Goal: Task Accomplishment & Management: Manage account settings

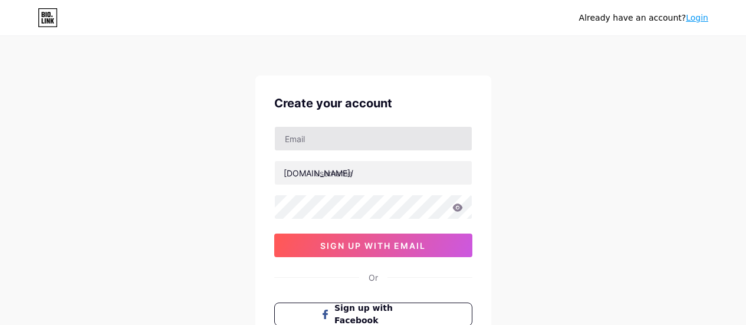
click at [350, 135] on input "text" at bounding box center [373, 139] width 197 height 24
type input "[EMAIL_ADDRESS][DOMAIN_NAME]"
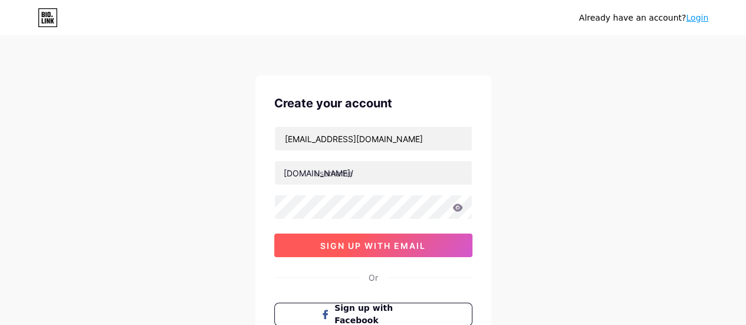
scroll to position [118, 0]
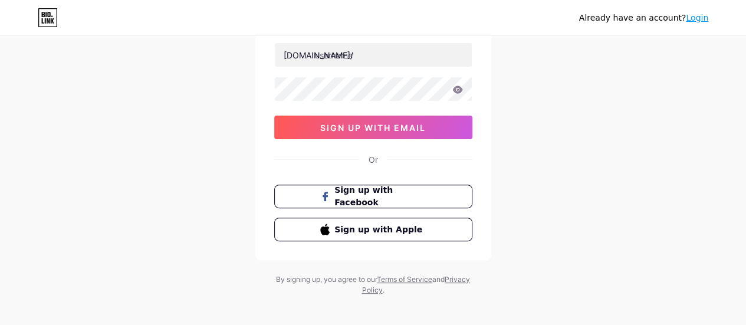
click at [695, 19] on link "Login" at bounding box center [697, 17] width 22 height 9
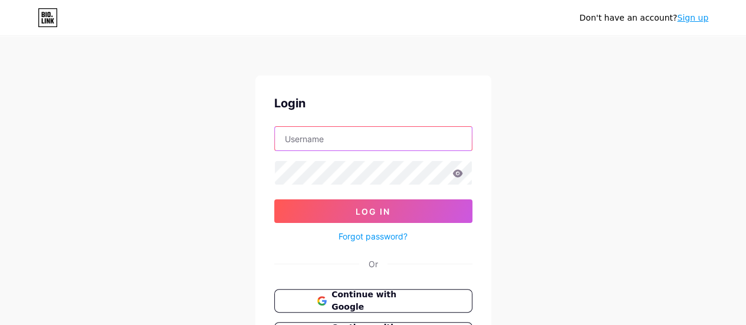
click at [319, 139] on input "text" at bounding box center [373, 139] width 197 height 24
type input "[EMAIL_ADDRESS][DOMAIN_NAME]"
click at [459, 173] on icon at bounding box center [458, 173] width 11 height 8
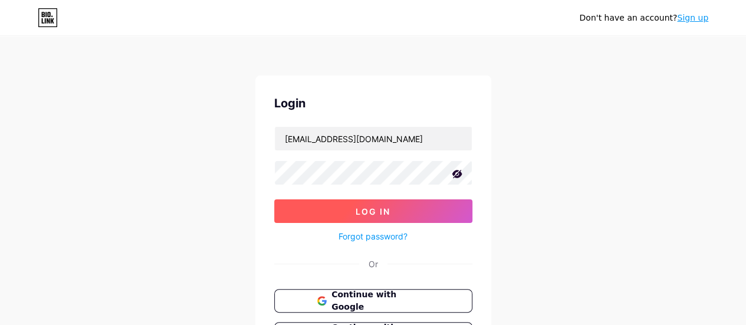
click at [401, 212] on button "Log In" at bounding box center [373, 211] width 198 height 24
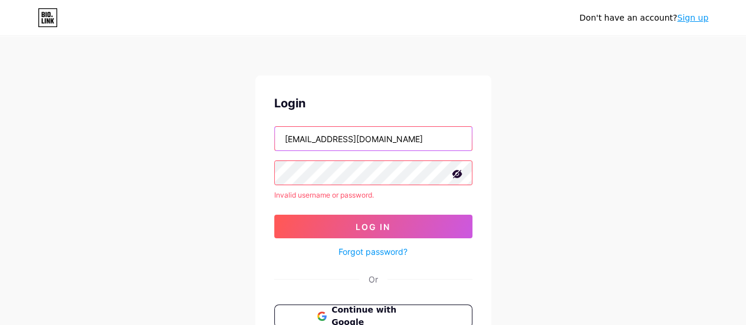
click at [371, 135] on input "[EMAIL_ADDRESS][DOMAIN_NAME]" at bounding box center [373, 139] width 197 height 24
drag, startPoint x: 414, startPoint y: 139, endPoint x: 179, endPoint y: 133, distance: 234.9
click at [179, 133] on div "Don't have an account? Sign up Login [EMAIL_ADDRESS][DOMAIN_NAME] Invalid usern…" at bounding box center [373, 225] width 746 height 451
click at [328, 146] on input "text" at bounding box center [373, 139] width 197 height 24
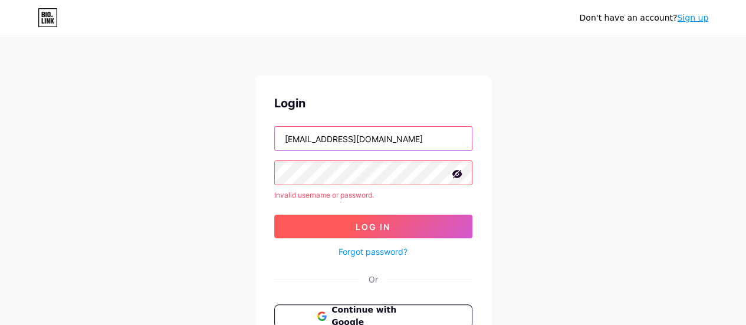
type input "hoa"
click at [341, 222] on button "Log In" at bounding box center [373, 227] width 198 height 24
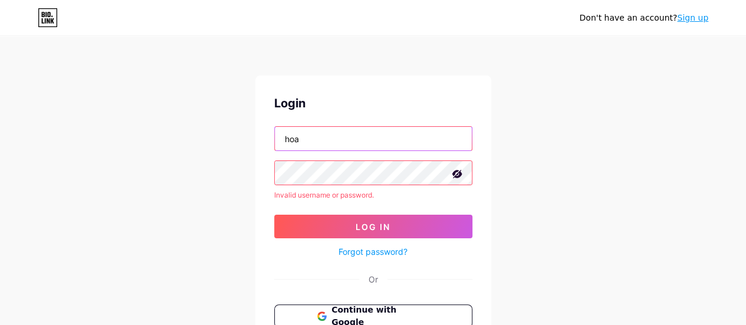
type input "[EMAIL_ADDRESS][DOMAIN_NAME]"
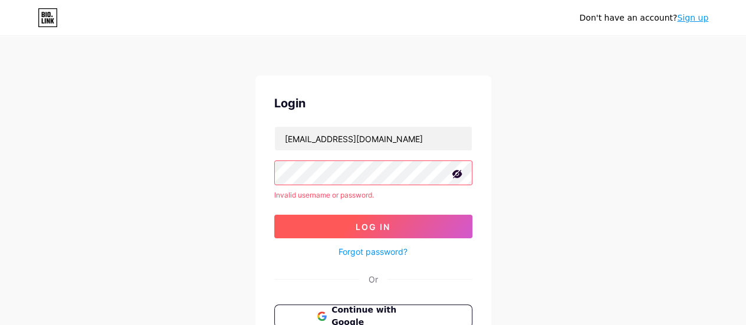
click at [358, 229] on span "Log In" at bounding box center [373, 227] width 35 height 10
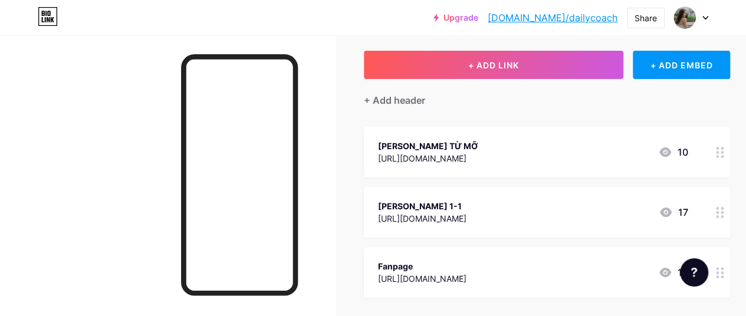
scroll to position [118, 0]
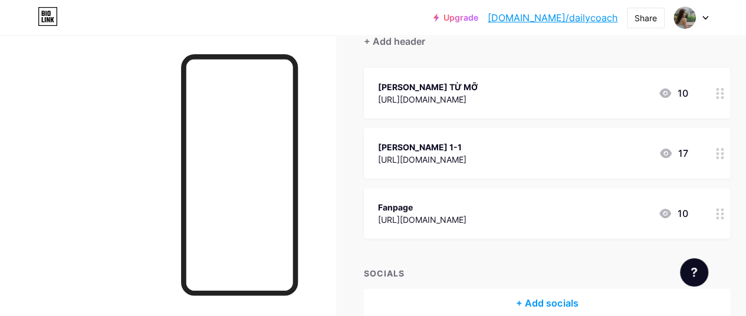
click at [718, 90] on div at bounding box center [720, 93] width 20 height 51
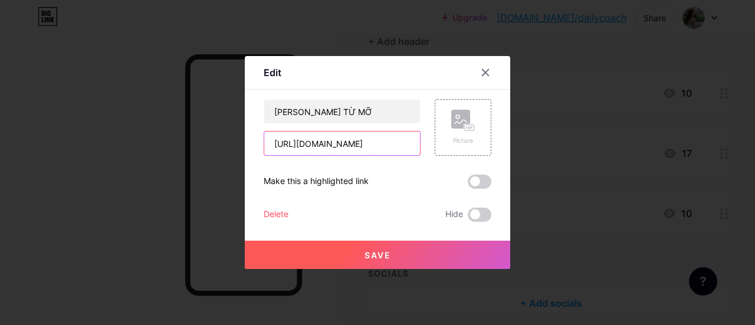
click at [402, 145] on input "[URL][DOMAIN_NAME]" at bounding box center [342, 144] width 156 height 24
click at [484, 71] on icon at bounding box center [485, 72] width 9 height 9
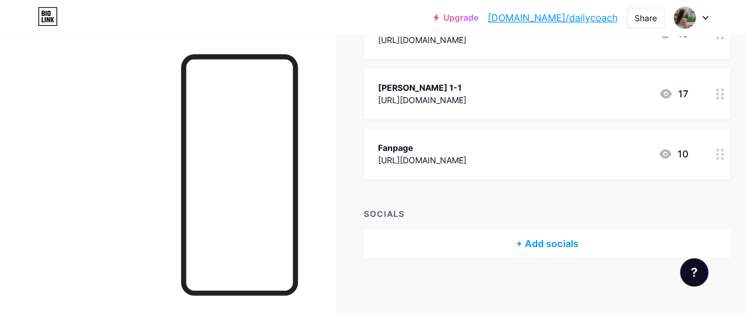
scroll to position [0, 0]
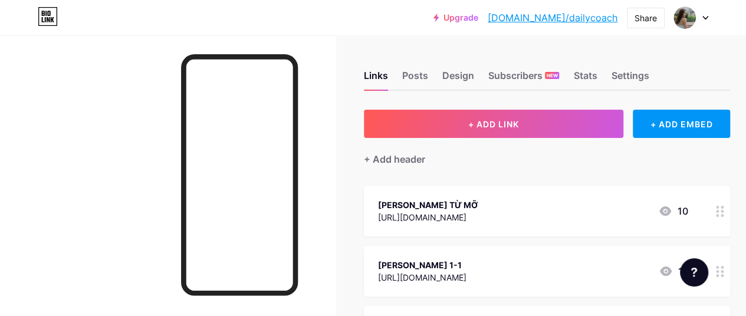
click at [719, 211] on circle at bounding box center [717, 211] width 3 height 3
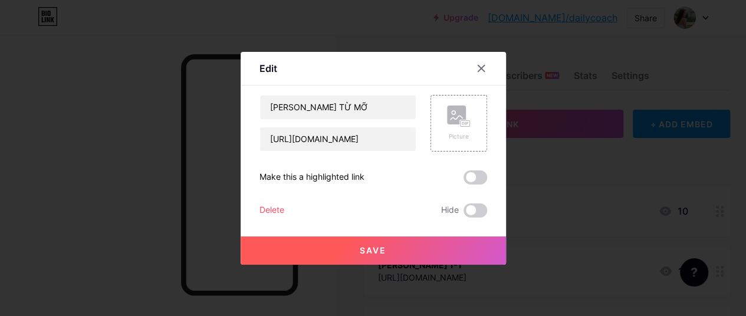
click at [727, 214] on div at bounding box center [373, 158] width 746 height 316
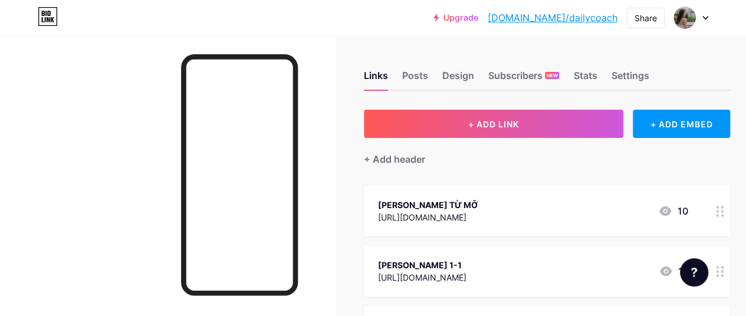
click at [723, 212] on icon at bounding box center [720, 211] width 8 height 11
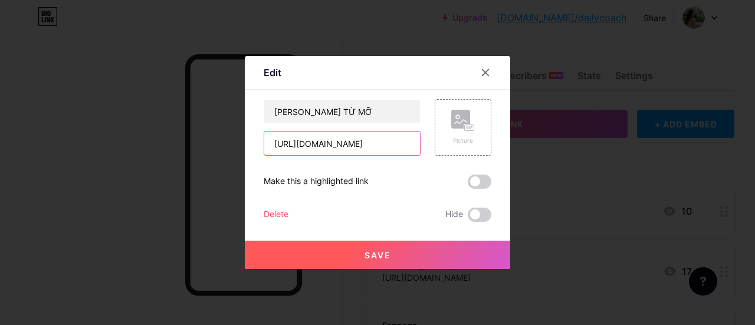
click at [404, 147] on input "[URL][DOMAIN_NAME]" at bounding box center [342, 144] width 156 height 24
click at [396, 144] on input "[URL][DOMAIN_NAME]" at bounding box center [342, 144] width 156 height 24
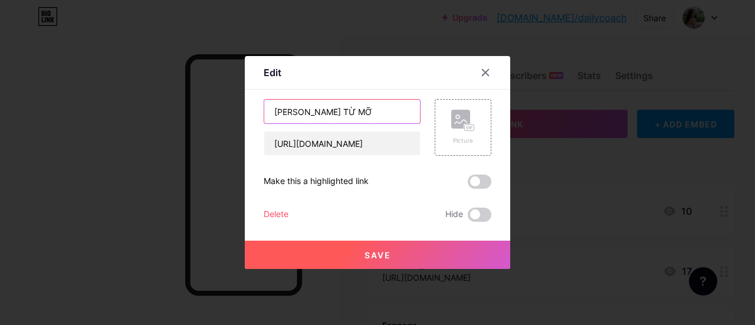
click at [367, 110] on input "[PERSON_NAME] TỪ MỠ" at bounding box center [342, 112] width 156 height 24
click at [484, 73] on icon at bounding box center [485, 72] width 9 height 9
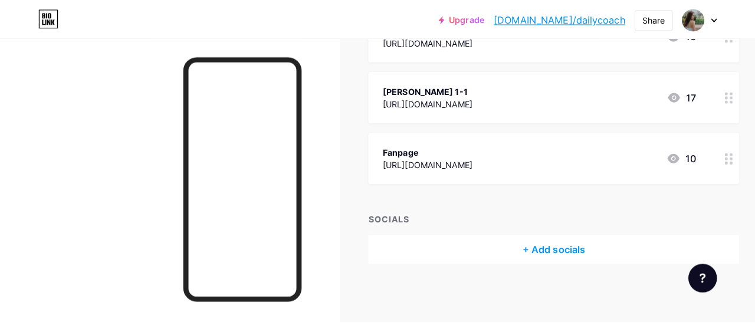
scroll to position [118, 0]
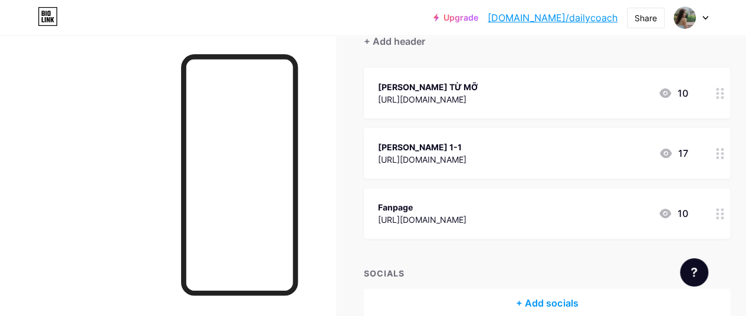
click at [723, 153] on icon at bounding box center [720, 153] width 8 height 11
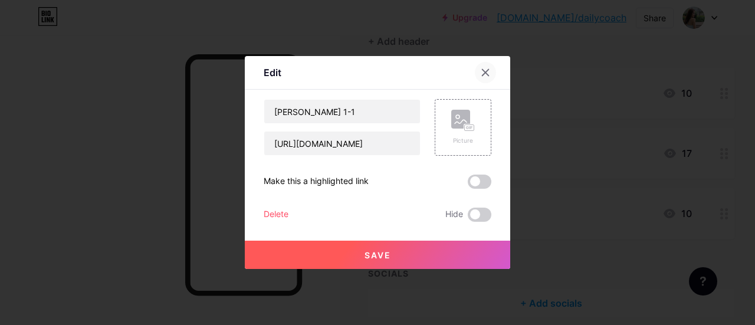
click at [483, 71] on icon at bounding box center [486, 73] width 6 height 6
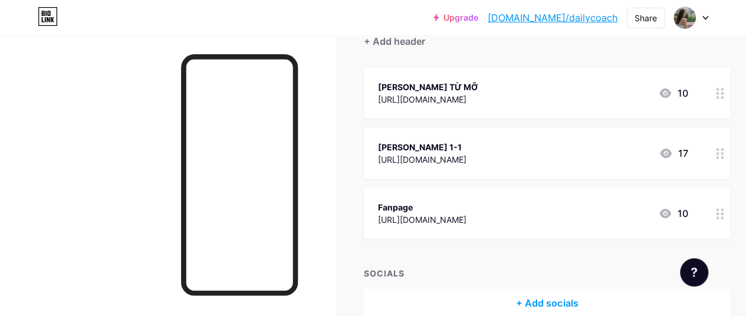
click at [548, 297] on div "+ Add socials" at bounding box center [547, 303] width 366 height 28
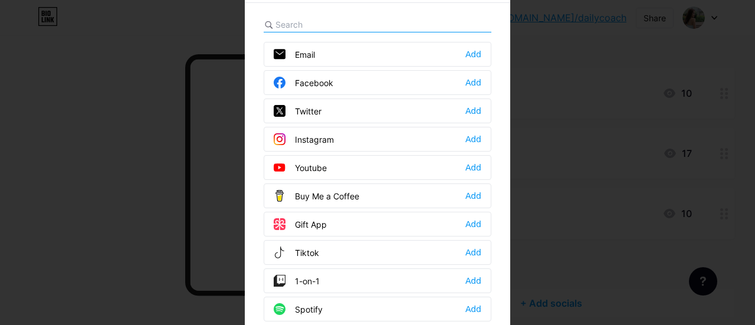
click at [558, 54] on div at bounding box center [377, 162] width 755 height 325
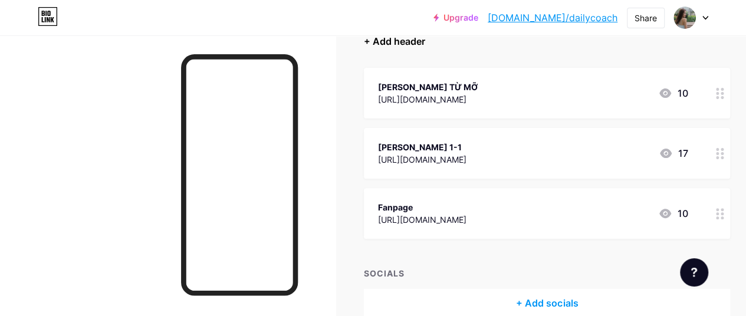
click at [418, 42] on div "+ Add header" at bounding box center [394, 41] width 61 height 14
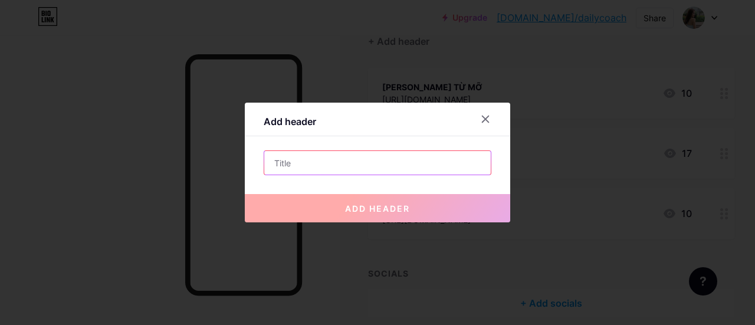
click at [385, 173] on input "text" at bounding box center [377, 163] width 227 height 24
click at [398, 167] on input "text" at bounding box center [377, 163] width 227 height 24
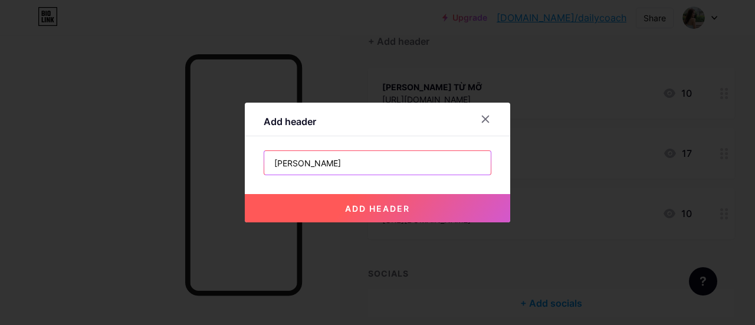
type input "[PERSON_NAME]"
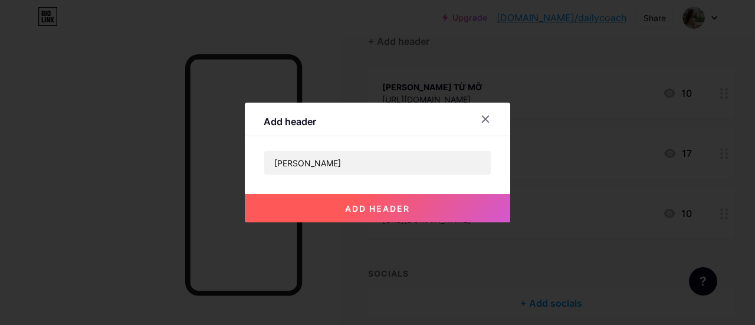
click at [371, 208] on span "add header" at bounding box center [377, 209] width 65 height 10
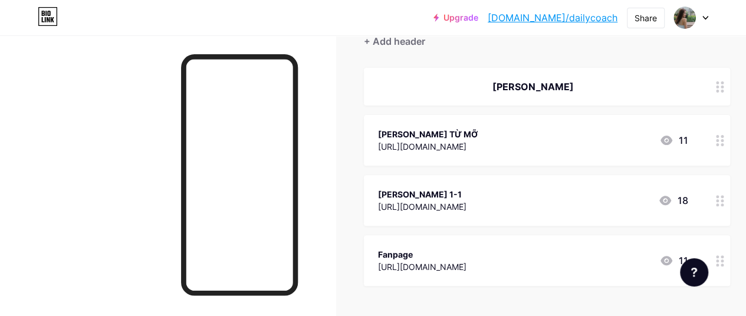
click at [724, 83] on circle at bounding box center [722, 82] width 3 height 3
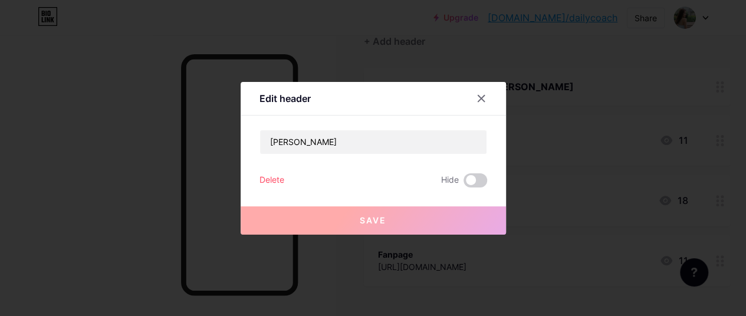
click at [725, 87] on div at bounding box center [373, 158] width 746 height 316
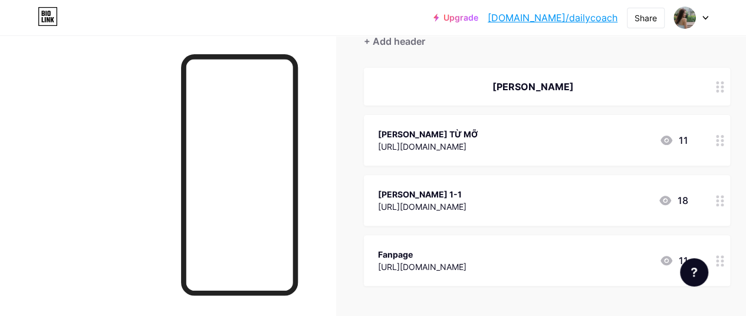
click at [723, 87] on icon at bounding box center [720, 86] width 8 height 11
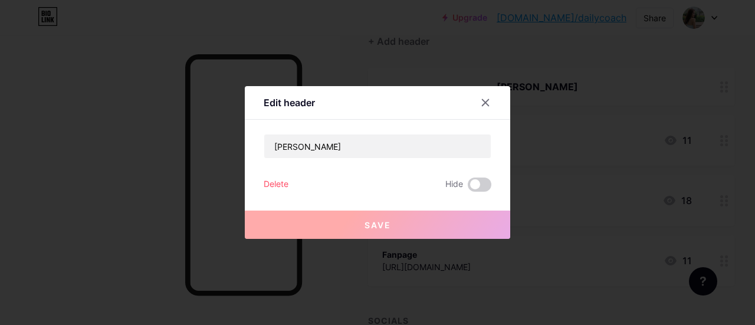
click at [723, 87] on div at bounding box center [377, 162] width 755 height 325
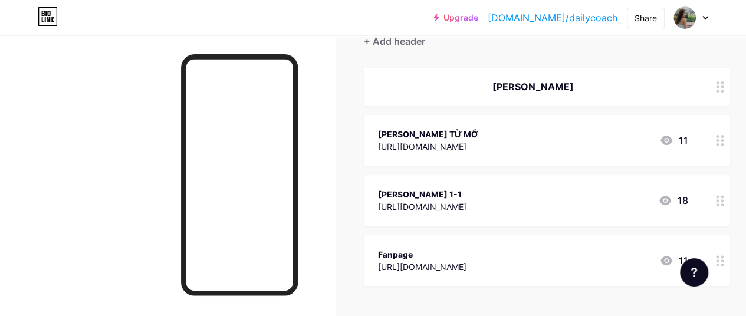
click at [724, 86] on circle at bounding box center [722, 87] width 3 height 3
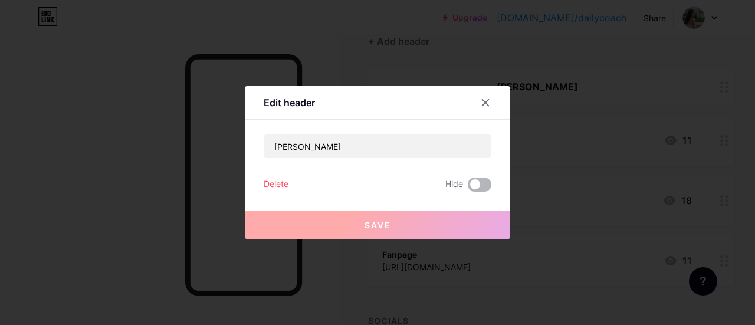
click at [478, 183] on span at bounding box center [480, 185] width 24 height 14
click at [468, 188] on input "checkbox" at bounding box center [468, 188] width 0 height 0
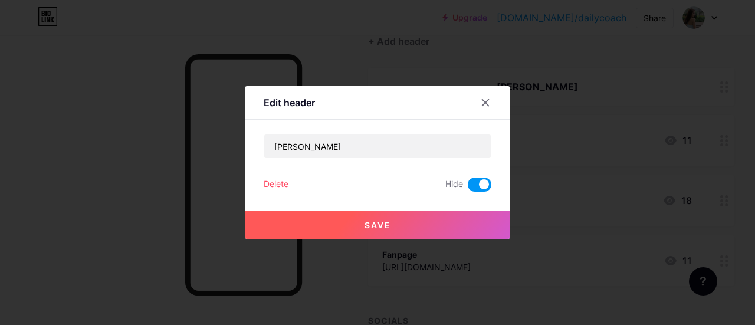
click at [473, 183] on span at bounding box center [480, 185] width 24 height 14
click at [468, 188] on input "checkbox" at bounding box center [468, 188] width 0 height 0
click at [484, 104] on icon at bounding box center [485, 102] width 9 height 9
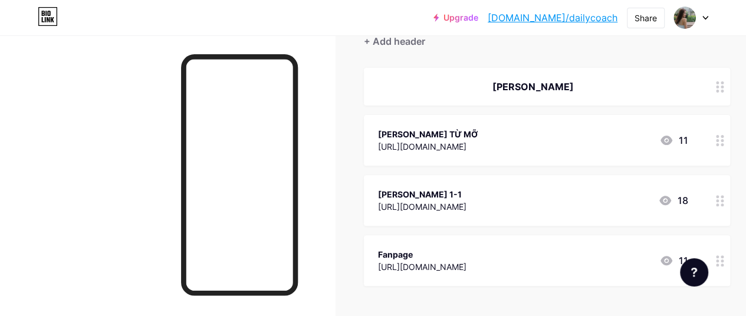
click at [724, 86] on circle at bounding box center [722, 87] width 3 height 3
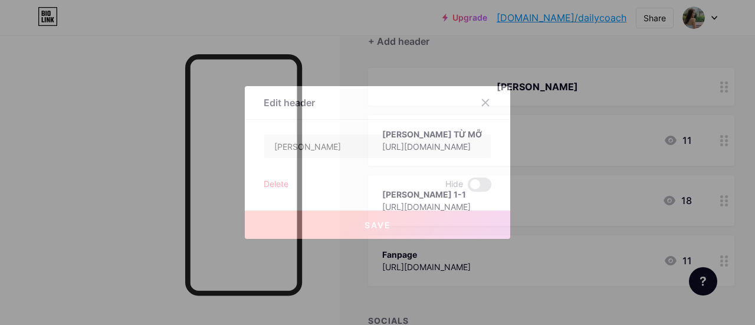
click at [284, 185] on div "Delete Hide" at bounding box center [378, 185] width 228 height 14
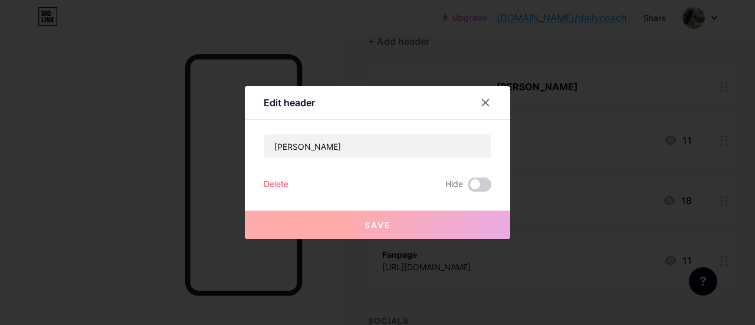
click at [281, 185] on div "Delete" at bounding box center [276, 185] width 25 height 14
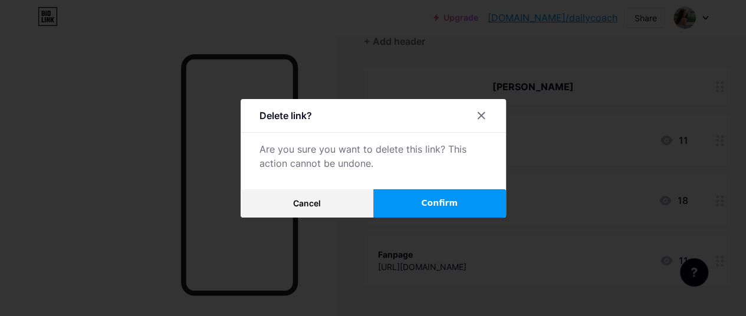
click at [445, 205] on span "Confirm" at bounding box center [439, 203] width 37 height 12
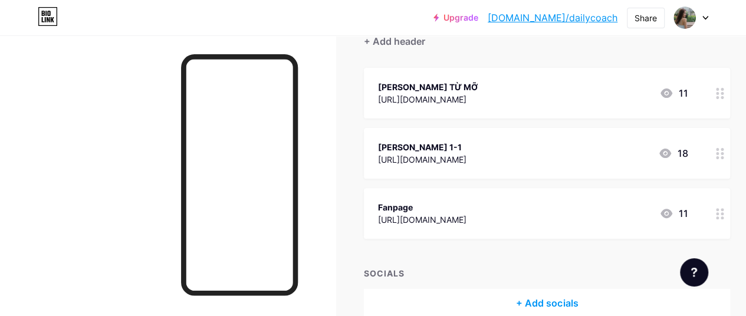
click at [722, 90] on icon at bounding box center [720, 93] width 8 height 11
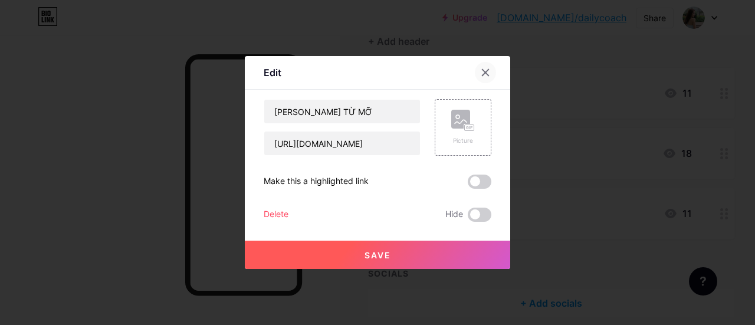
click at [481, 68] on icon at bounding box center [485, 72] width 9 height 9
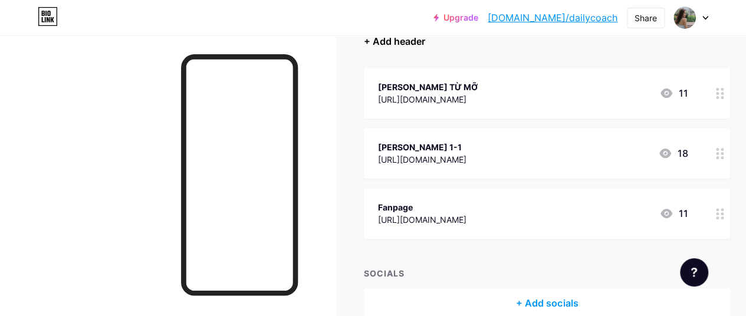
click at [415, 41] on div "+ Add header" at bounding box center [394, 41] width 61 height 14
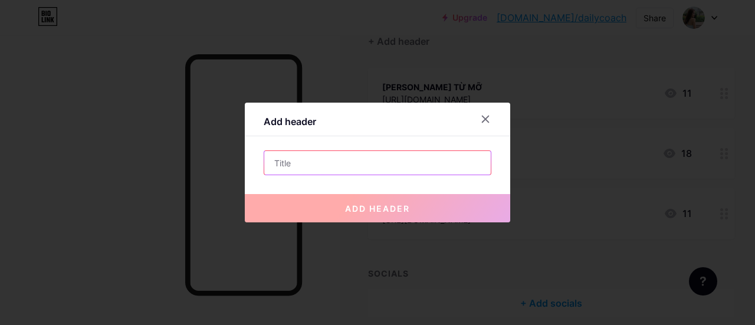
click at [289, 161] on input "text" at bounding box center [377, 163] width 227 height 24
click at [320, 163] on input "text" at bounding box center [377, 163] width 227 height 24
type input "[PERSON_NAME]"
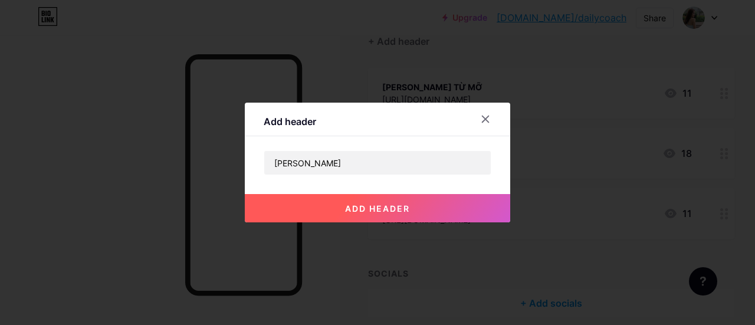
click at [371, 212] on span "add header" at bounding box center [377, 209] width 65 height 10
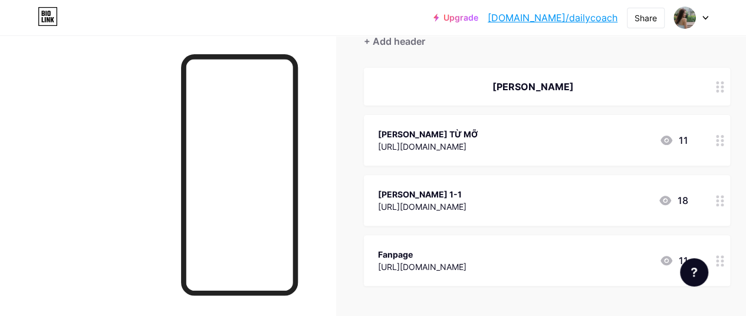
click at [725, 204] on icon at bounding box center [720, 200] width 8 height 11
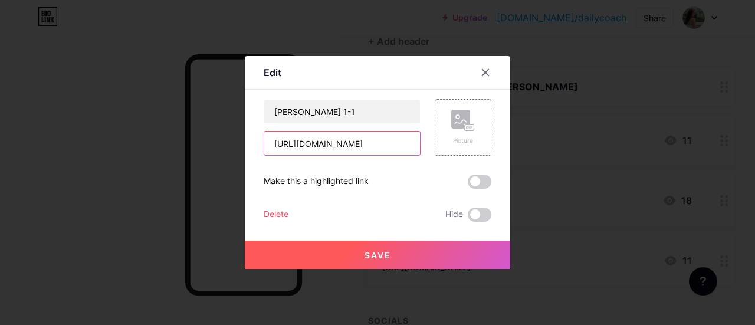
drag, startPoint x: 395, startPoint y: 140, endPoint x: 215, endPoint y: 132, distance: 179.6
click at [215, 132] on div "Edit Content YouTube Play YouTube video without leaving your page. ADD Vimeo Pl…" at bounding box center [377, 162] width 755 height 325
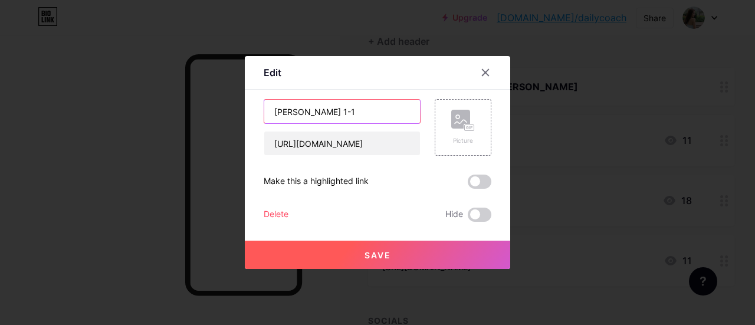
click at [352, 108] on input "[PERSON_NAME] 1-1" at bounding box center [342, 112] width 156 height 24
type input "T"
type input "[PERSON_NAME]"
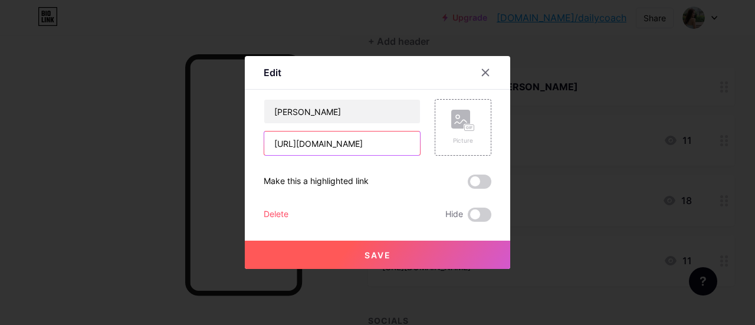
click at [383, 140] on input "[URL][DOMAIN_NAME]" at bounding box center [342, 144] width 156 height 24
click at [355, 147] on input "text" at bounding box center [342, 144] width 156 height 24
paste input "[URL][DOMAIN_NAME]"
type input "[URL][DOMAIN_NAME]"
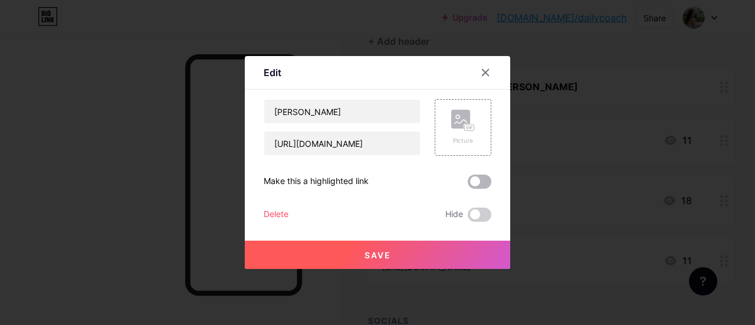
click at [476, 183] on span at bounding box center [480, 182] width 24 height 14
click at [468, 185] on input "checkbox" at bounding box center [468, 185] width 0 height 0
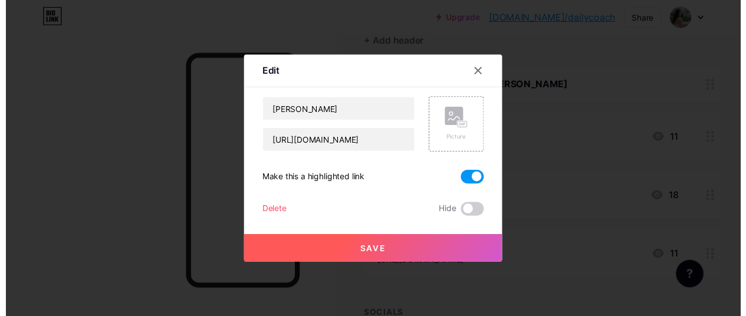
scroll to position [0, 0]
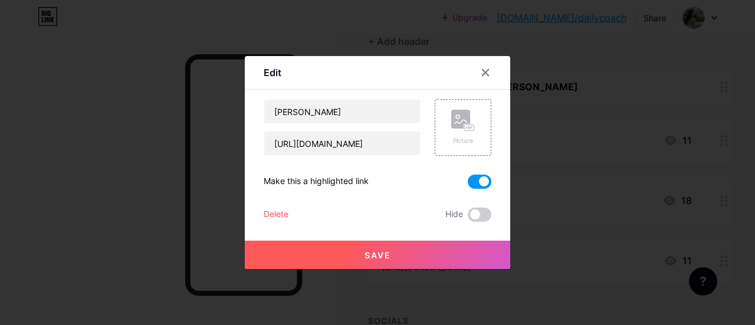
click at [422, 250] on button "Save" at bounding box center [377, 255] width 265 height 28
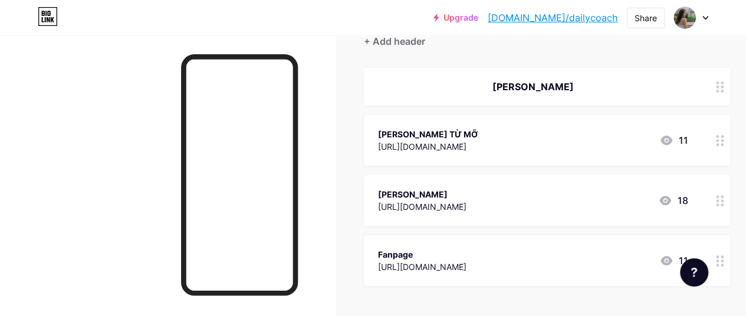
click at [724, 86] on circle at bounding box center [722, 87] width 3 height 3
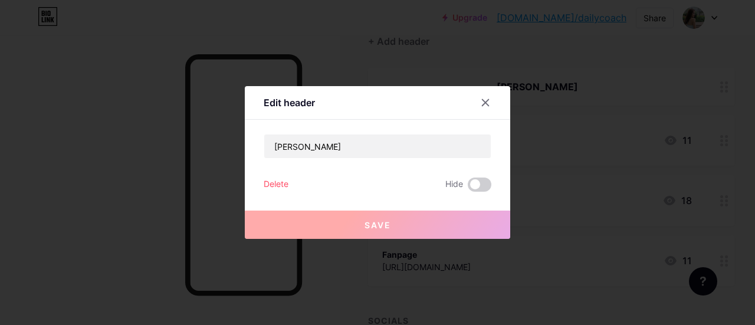
click at [280, 189] on div "Delete" at bounding box center [276, 185] width 25 height 14
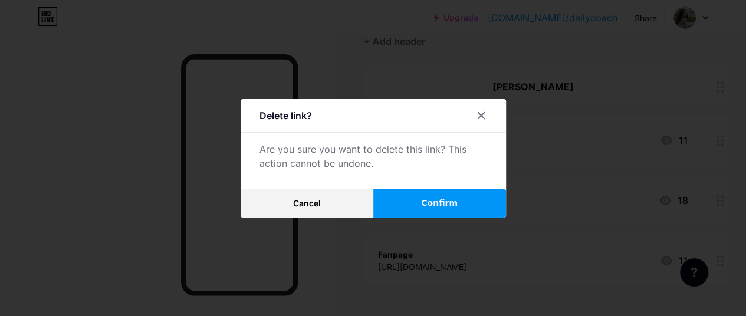
click at [416, 210] on button "Confirm" at bounding box center [439, 203] width 133 height 28
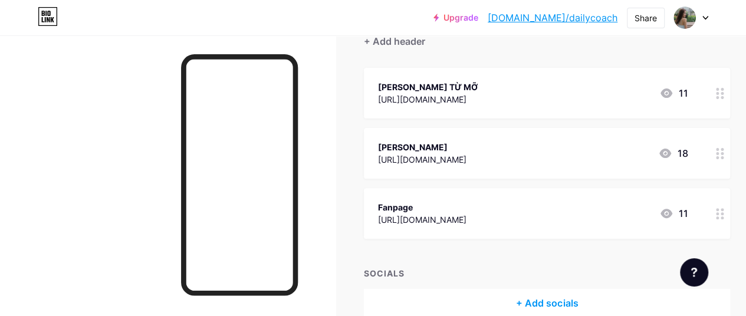
drag, startPoint x: 548, startPoint y: 150, endPoint x: 470, endPoint y: 89, distance: 98.7
click at [470, 89] on span "[PERSON_NAME] TỪ MỠ [URL][DOMAIN_NAME] 11 [PERSON_NAME] [URL][DOMAIN_NAME] 18 F…" at bounding box center [547, 153] width 366 height 171
click at [342, 92] on div "Links Posts Design Subscribers NEW Stats Settings + ADD LINK + ADD EMBED + Add …" at bounding box center [390, 146] width 780 height 459
drag, startPoint x: 434, startPoint y: 73, endPoint x: 346, endPoint y: 109, distance: 95.0
click at [346, 109] on div "Links Posts Design Subscribers NEW Stats Settings + ADD LINK + ADD EMBED + Add …" at bounding box center [390, 146] width 780 height 459
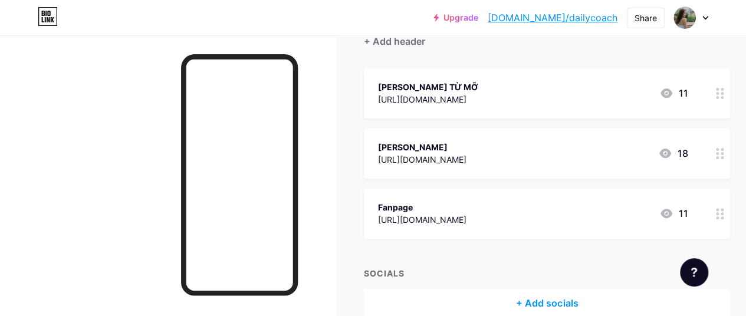
click at [722, 90] on icon at bounding box center [720, 93] width 8 height 11
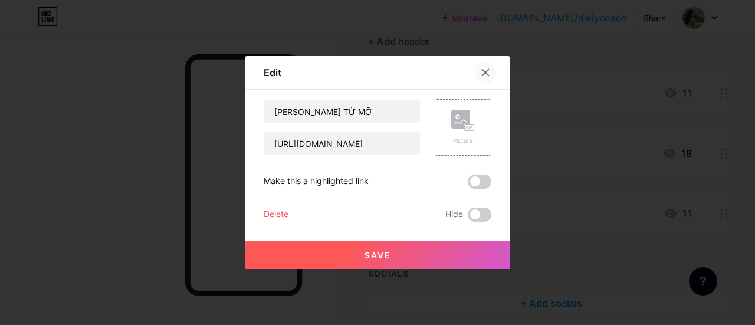
click at [483, 76] on icon at bounding box center [485, 72] width 9 height 9
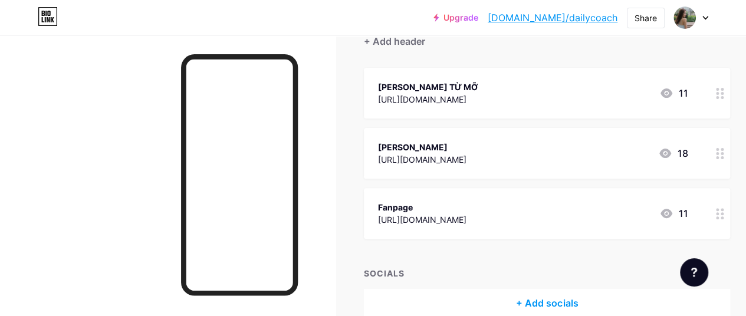
click at [725, 154] on icon at bounding box center [720, 153] width 8 height 11
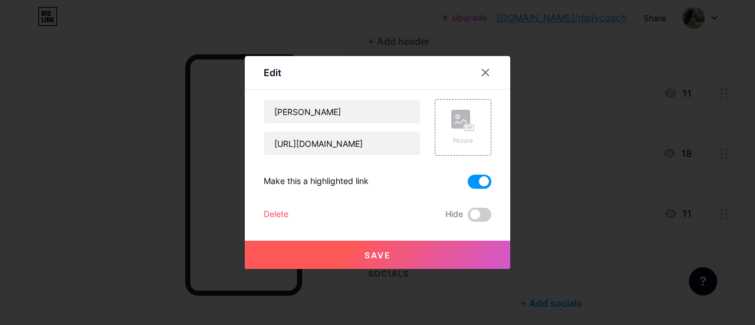
click at [468, 185] on span at bounding box center [480, 182] width 24 height 14
click at [468, 185] on input "checkbox" at bounding box center [468, 185] width 0 height 0
click at [489, 182] on div "Edit Content YouTube Play YouTube video without leaving your page. ADD Vimeo Pl…" at bounding box center [377, 162] width 265 height 213
click at [481, 181] on span at bounding box center [480, 182] width 24 height 14
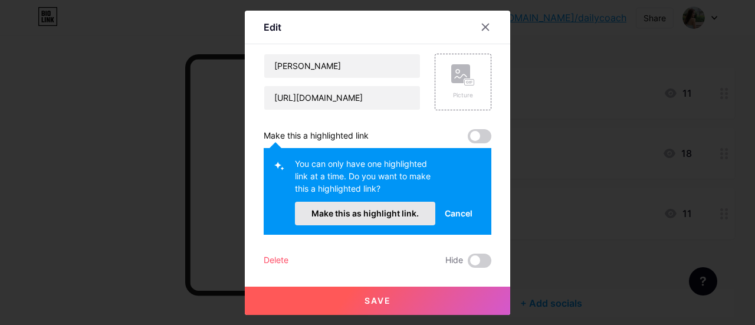
click at [408, 218] on button "Make this as highlight link." at bounding box center [365, 214] width 140 height 24
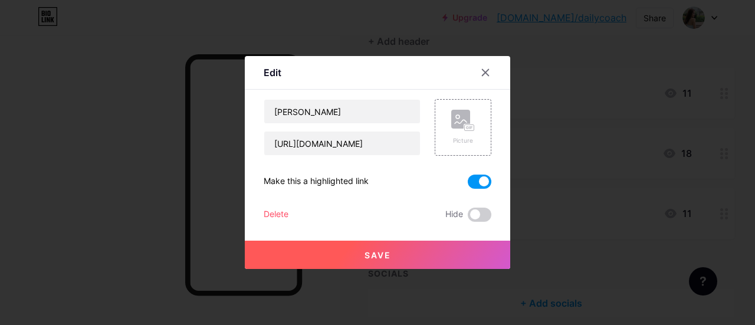
click at [430, 247] on button "Save" at bounding box center [377, 255] width 265 height 28
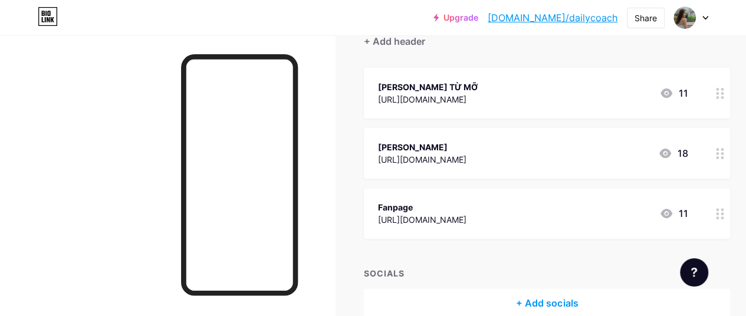
drag, startPoint x: 604, startPoint y: 175, endPoint x: 445, endPoint y: 102, distance: 174.8
click at [445, 102] on span "[PERSON_NAME] TỪ MỠ [URL][DOMAIN_NAME] 11 [PERSON_NAME] [URL][DOMAIN_NAME] 18 F…" at bounding box center [547, 153] width 366 height 171
click at [344, 109] on div "Links Posts Design Subscribers NEW Stats Settings + ADD LINK + ADD EMBED + Add …" at bounding box center [390, 146] width 780 height 459
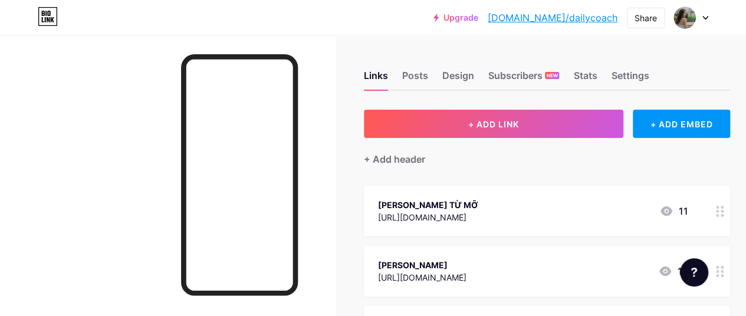
scroll to position [59, 0]
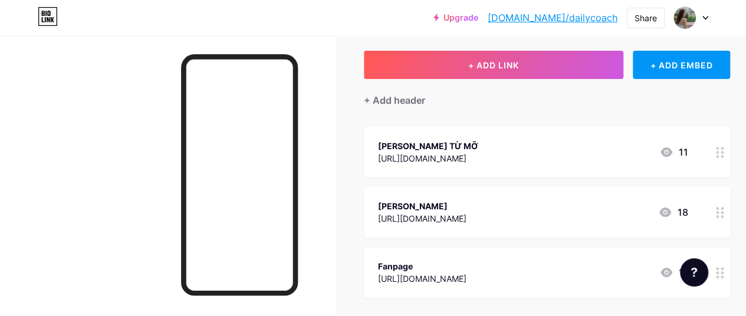
click at [725, 150] on icon at bounding box center [720, 152] width 8 height 11
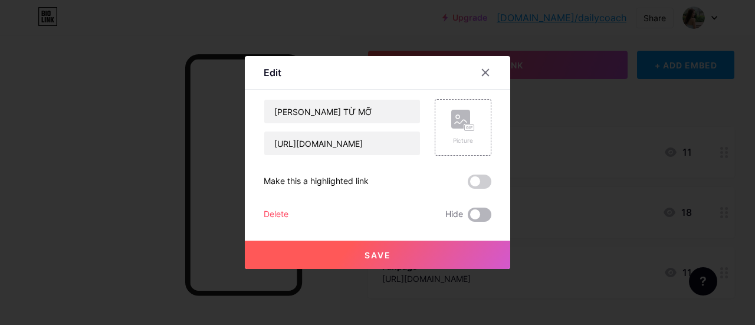
click at [480, 215] on span at bounding box center [480, 215] width 24 height 14
click at [468, 218] on input "checkbox" at bounding box center [468, 218] width 0 height 0
click at [461, 250] on button "Save" at bounding box center [377, 255] width 265 height 28
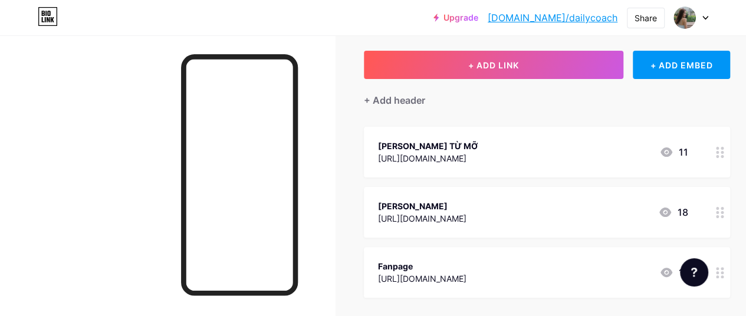
scroll to position [177, 0]
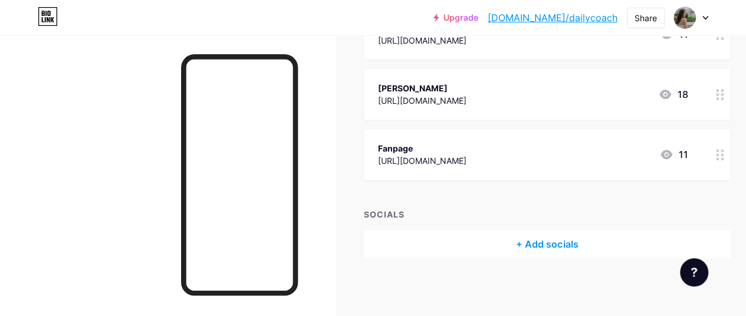
click at [125, 181] on div at bounding box center [168, 193] width 336 height 316
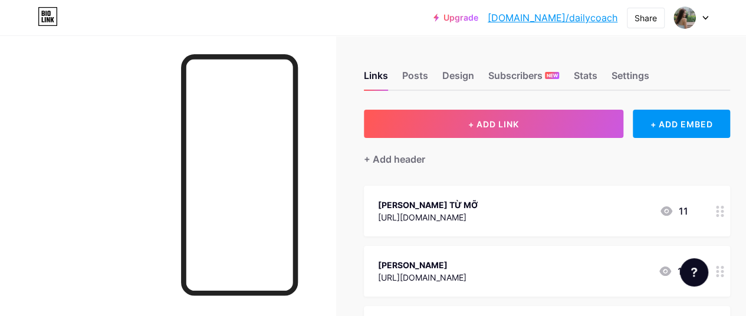
scroll to position [118, 0]
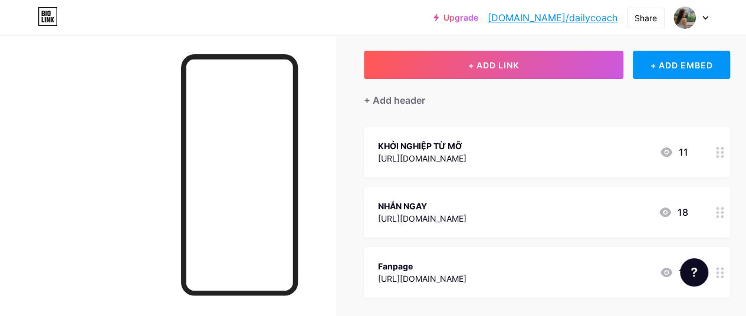
scroll to position [118, 0]
